Goal: Task Accomplishment & Management: Manage account settings

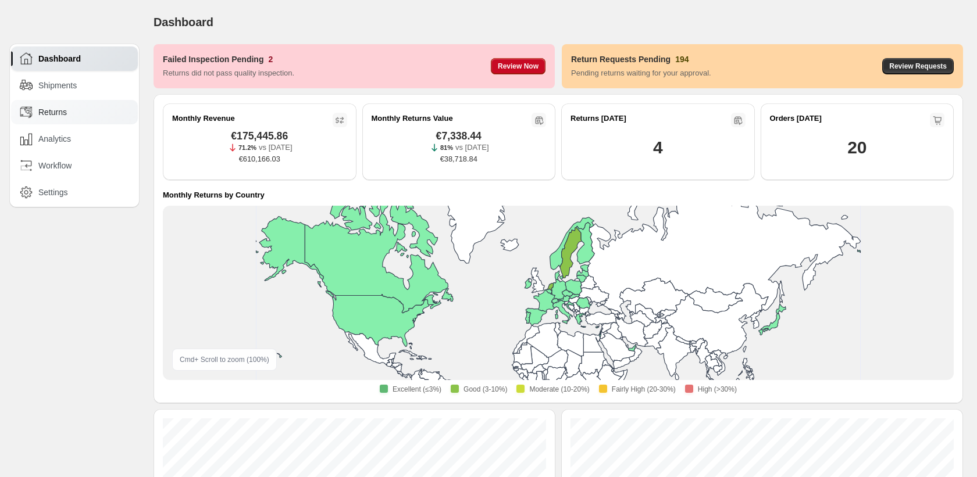
click at [48, 119] on div "Returns" at bounding box center [74, 112] width 127 height 24
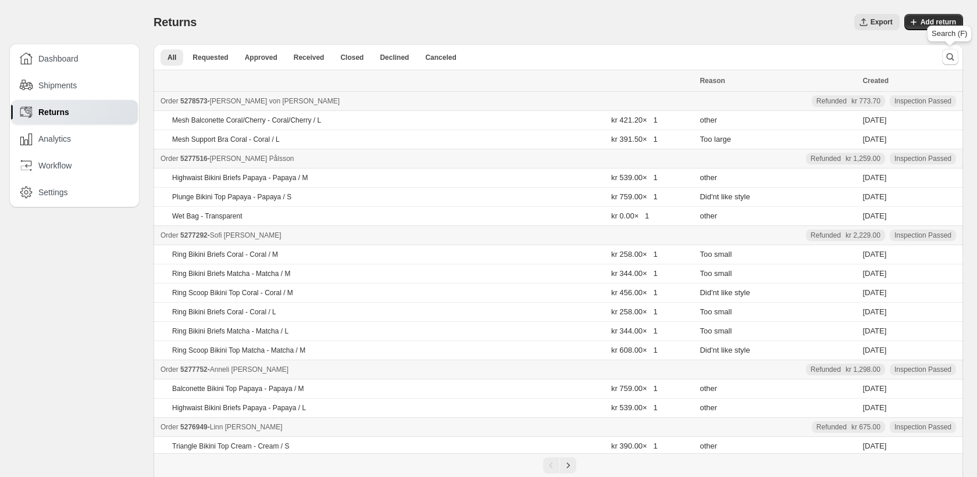
click at [932, 24] on div "Search (F)" at bounding box center [948, 36] width 49 height 26
click at [943, 24] on span "Add return" at bounding box center [937, 21] width 35 height 9
click at [948, 55] on icon "Search and filter results" at bounding box center [950, 57] width 12 height 12
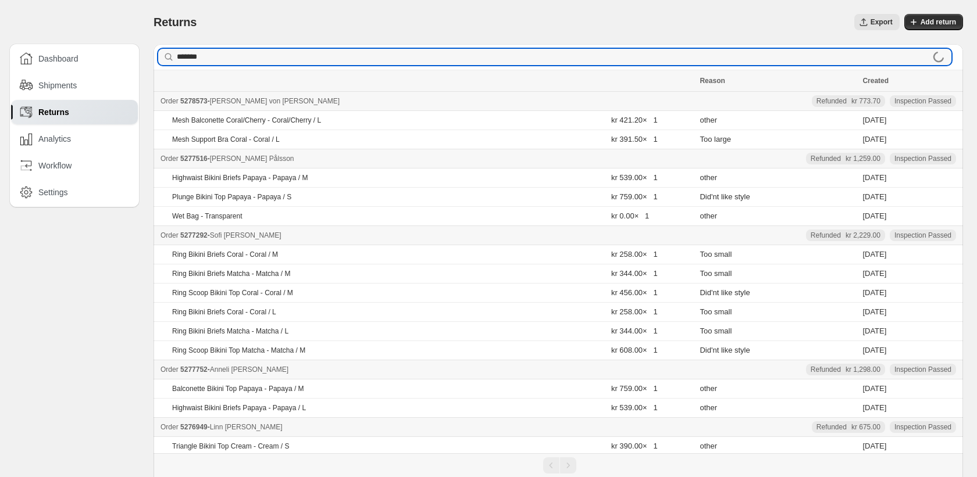
type input "*******"
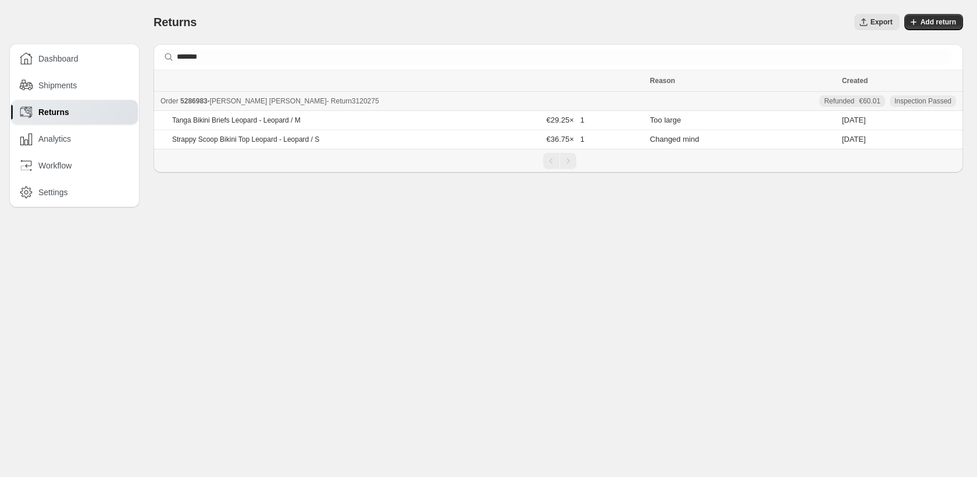
click at [192, 101] on span "5286983" at bounding box center [193, 101] width 27 height 8
